Goal: Transaction & Acquisition: Purchase product/service

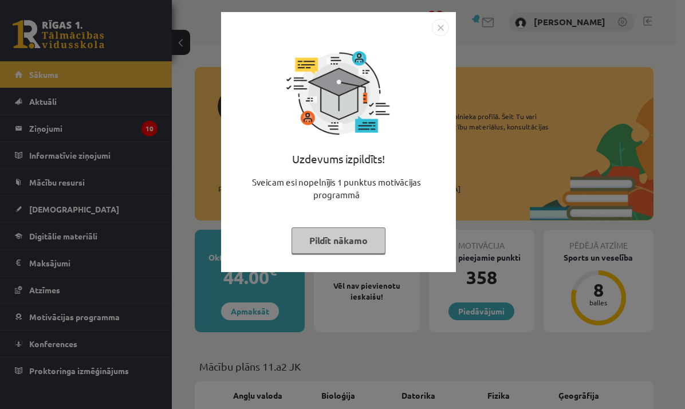
click at [445, 32] on img "Close" at bounding box center [440, 27] width 17 height 17
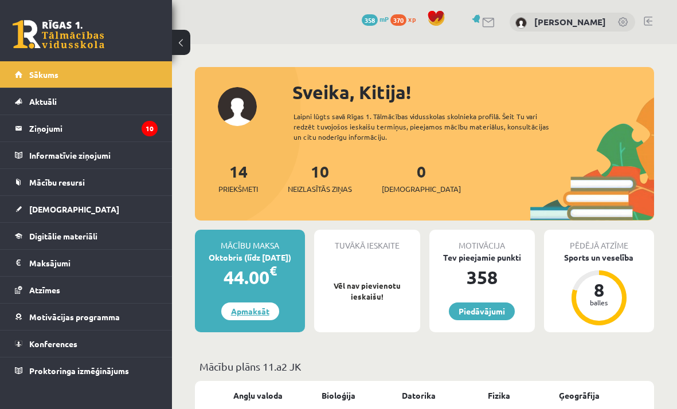
click at [252, 309] on link "Apmaksāt" at bounding box center [250, 312] width 58 height 18
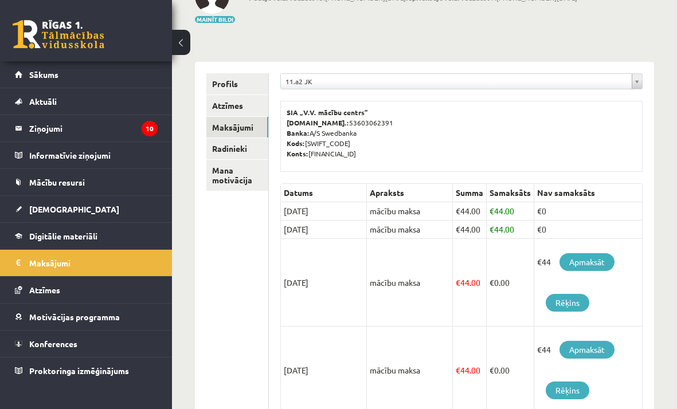
scroll to position [99, 0]
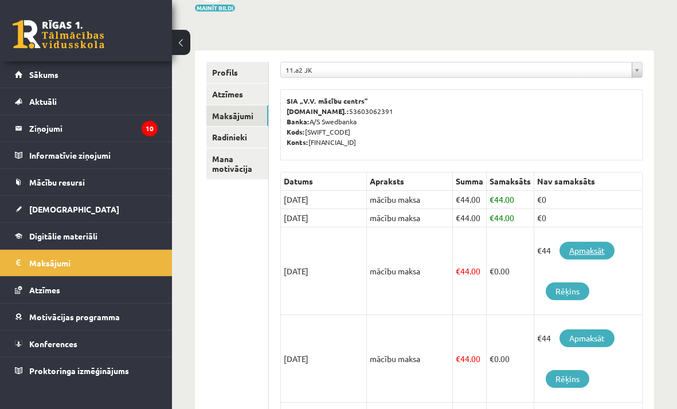
click at [592, 250] on link "Apmaksāt" at bounding box center [586, 251] width 55 height 18
